Goal: Navigation & Orientation: Find specific page/section

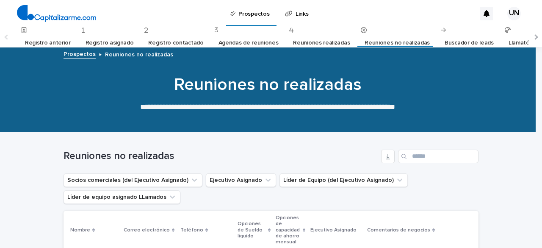
click at [48, 42] on font "Registro anterior" at bounding box center [48, 43] width 46 height 6
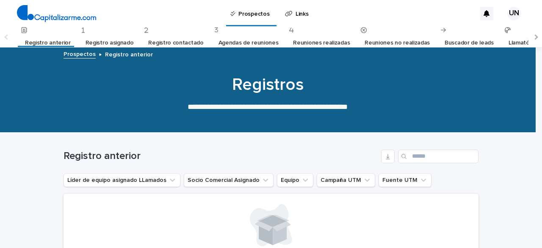
click at [101, 42] on font "Registro asignado" at bounding box center [110, 43] width 48 height 6
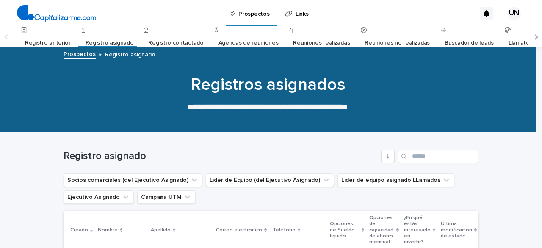
click at [158, 44] on font "Registro contactado" at bounding box center [175, 43] width 55 height 6
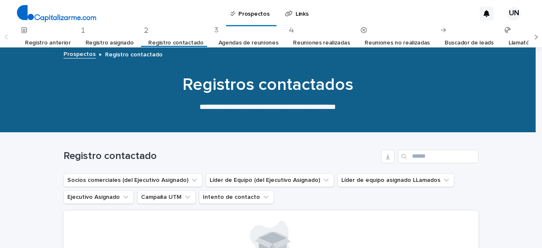
click at [241, 44] on font "Agendas de reuniones" at bounding box center [249, 43] width 60 height 6
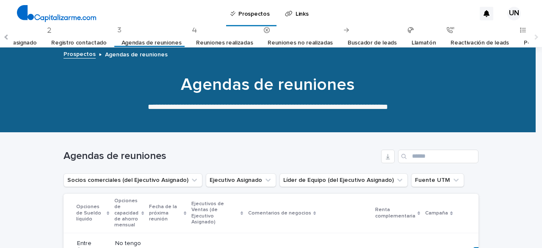
click at [76, 44] on font "Registro contactado" at bounding box center [78, 43] width 55 height 6
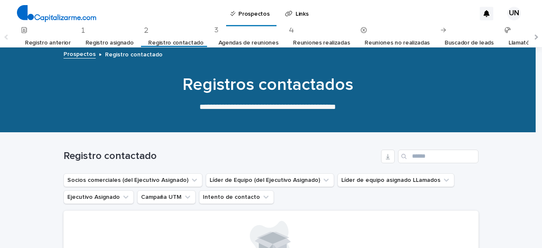
click at [104, 46] on link "Registro asignado" at bounding box center [110, 43] width 48 height 20
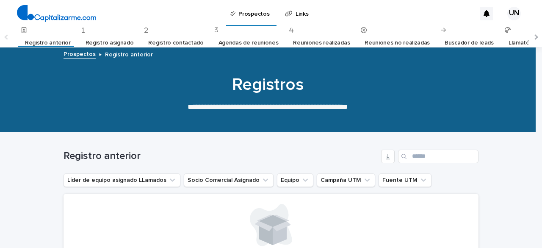
click at [172, 44] on font "Registro contactado" at bounding box center [175, 43] width 55 height 6
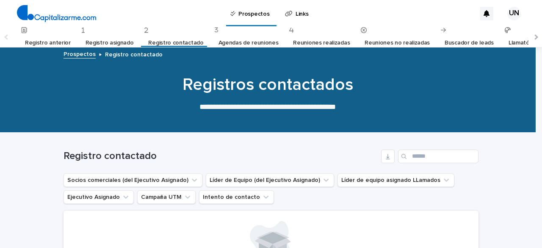
click at [238, 44] on font "Agendas de reuniones" at bounding box center [249, 43] width 60 height 6
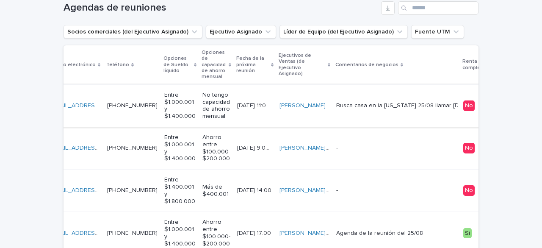
scroll to position [191, 0]
